Goal: Find specific page/section: Find specific page/section

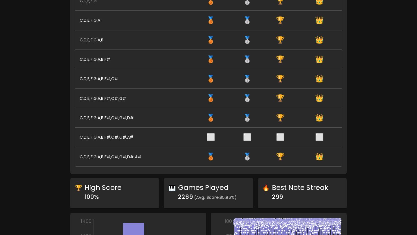
scroll to position [226, 0]
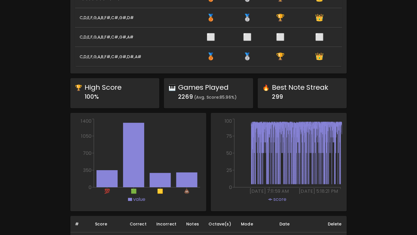
scroll to position [252, 0]
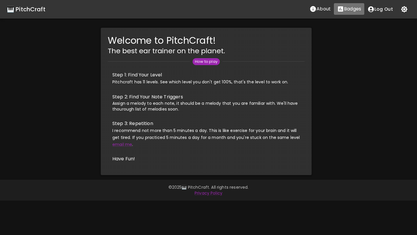
click at [345, 11] on p "Badges" at bounding box center [352, 9] width 17 height 7
